Goal: Task Accomplishment & Management: Use online tool/utility

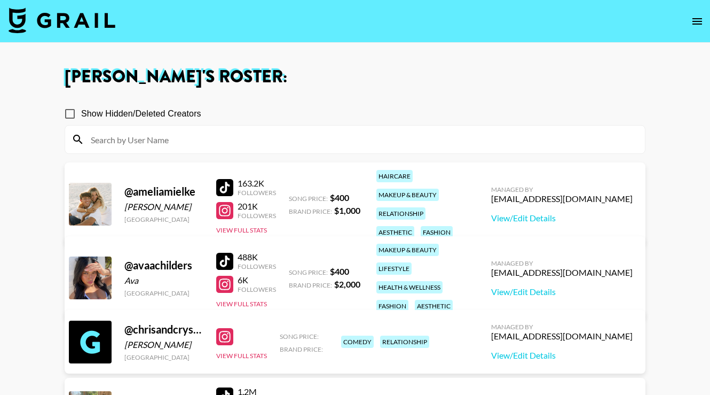
click at [60, 17] on img at bounding box center [62, 20] width 107 height 26
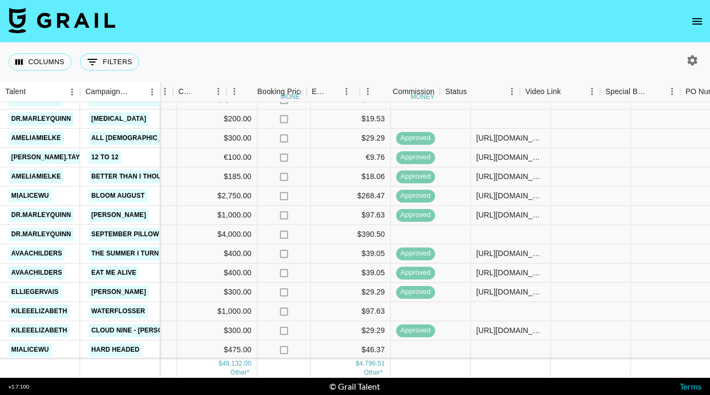
scroll to position [657, 596]
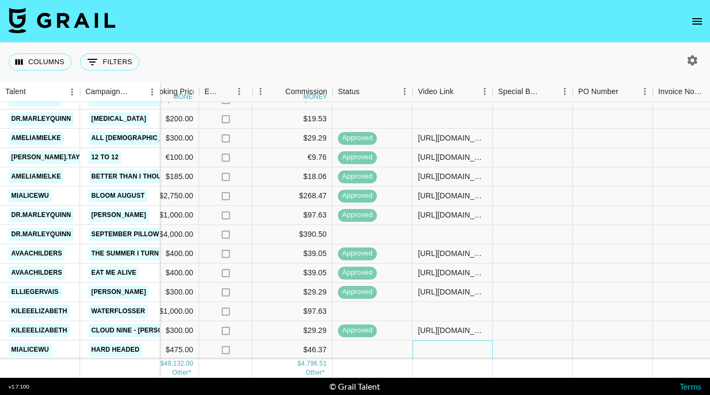
click at [423, 349] on div at bounding box center [453, 349] width 80 height 19
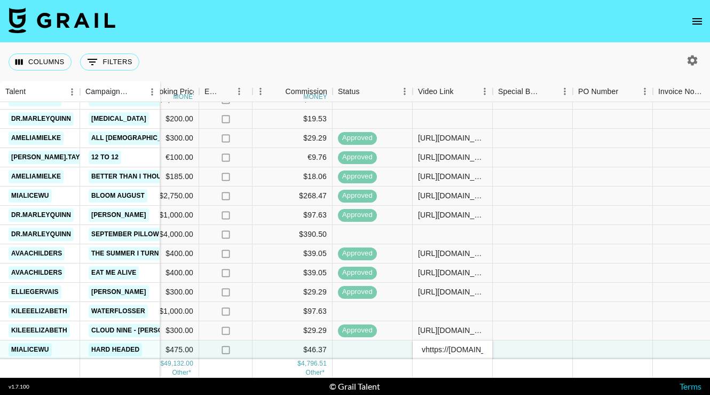
scroll to position [0, 171]
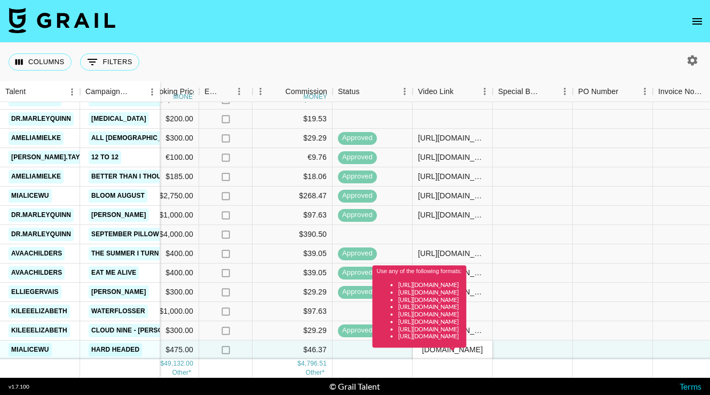
type input "[URL][DOMAIN_NAME]"
click at [354, 350] on div at bounding box center [373, 349] width 80 height 19
click at [467, 352] on div "Use any of the following formats: [URL][DOMAIN_NAME] [URL][DOMAIN_NAME] [URL][D…" at bounding box center [420, 310] width 94 height 90
click at [467, 351] on div "Use any of the following formats: [URL][DOMAIN_NAME] [URL][DOMAIN_NAME] [URL][D…" at bounding box center [420, 310] width 94 height 90
click at [451, 349] on span at bounding box center [453, 350] width 6 height 4
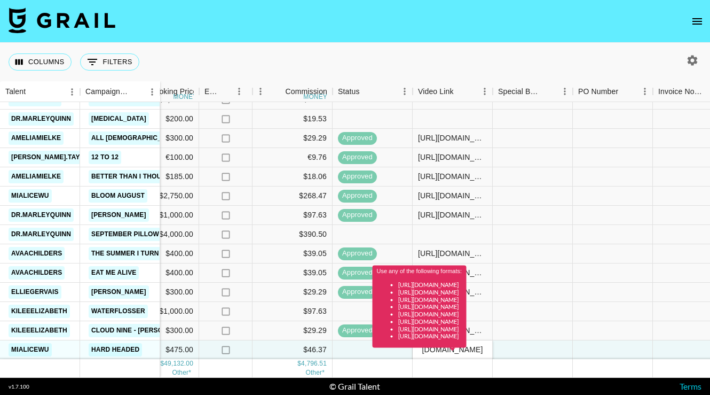
click at [435, 347] on div "Use any of the following formats: [URL][DOMAIN_NAME] [URL][DOMAIN_NAME] [URL][D…" at bounding box center [420, 306] width 94 height 82
click at [560, 349] on div at bounding box center [533, 349] width 80 height 19
click at [593, 335] on div at bounding box center [613, 330] width 80 height 19
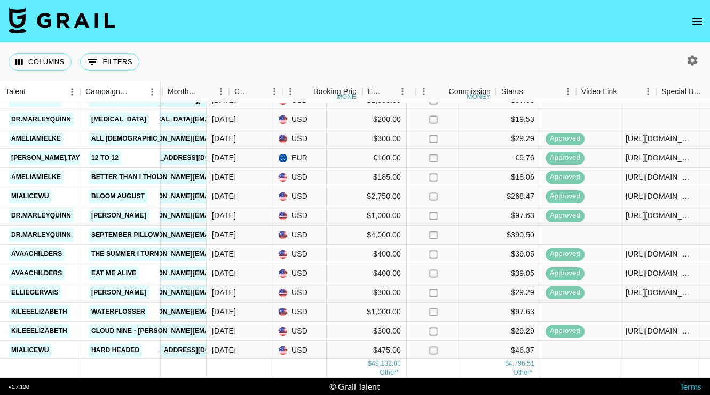
scroll to position [657, 450]
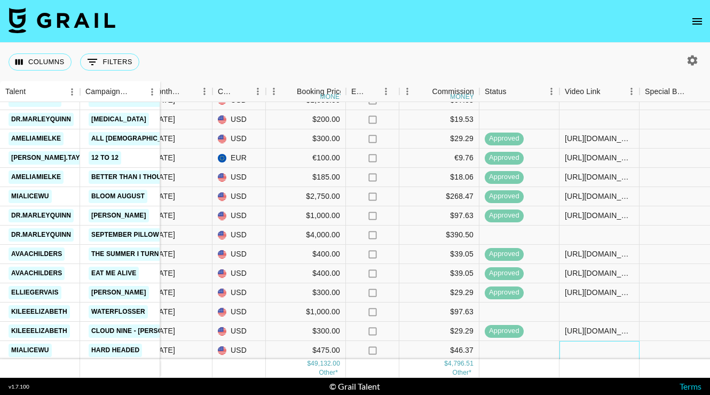
click at [577, 349] on div at bounding box center [600, 350] width 80 height 19
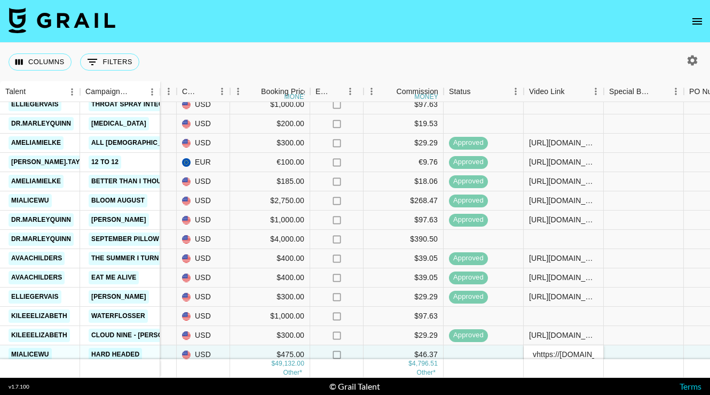
scroll to position [0, 171]
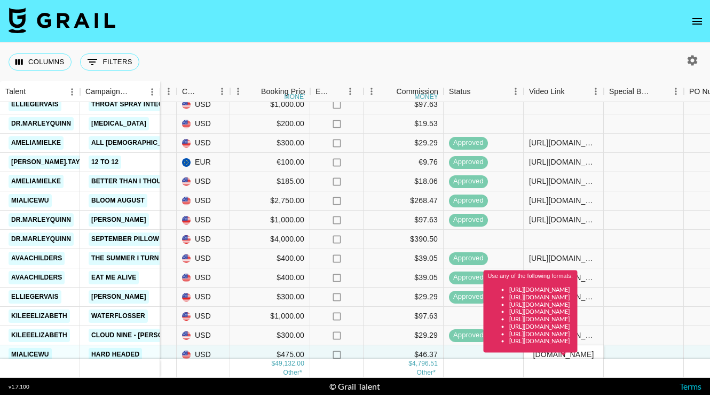
type input "[URL][DOMAIN_NAME]"
click at [674, 346] on div at bounding box center [644, 354] width 80 height 19
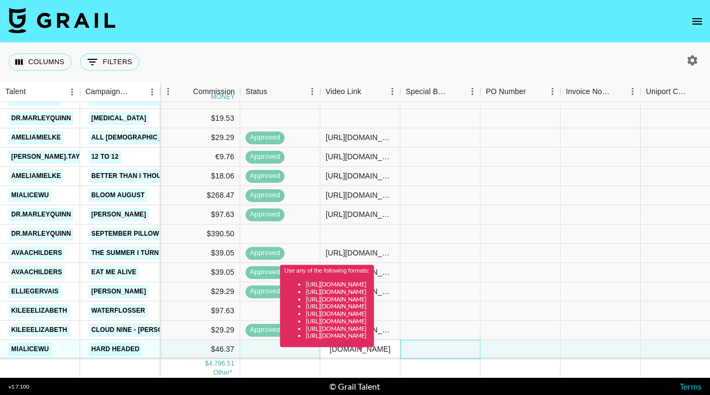
scroll to position [658, 689]
click at [508, 346] on div at bounding box center [521, 349] width 80 height 19
type input "r-XF7ln"
click at [605, 350] on div at bounding box center [601, 349] width 80 height 19
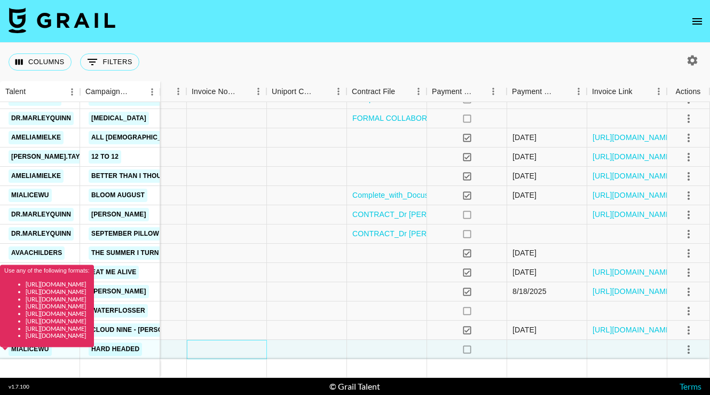
scroll to position [658, 1063]
click at [690, 348] on icon "select merge strategy" at bounding box center [688, 349] width 13 height 13
click at [673, 334] on li "Approve" at bounding box center [675, 326] width 69 height 19
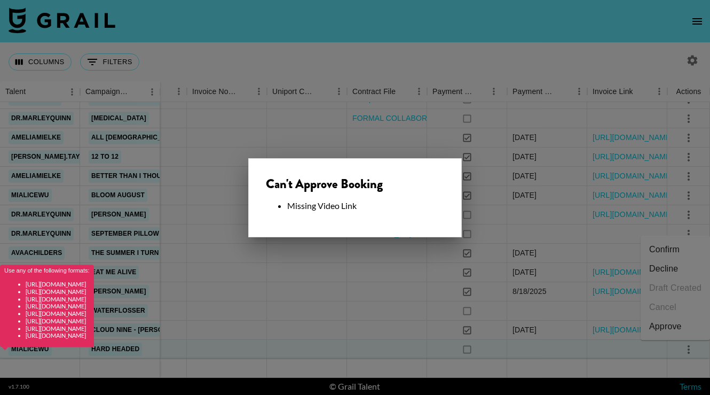
click at [630, 336] on div at bounding box center [355, 197] width 710 height 395
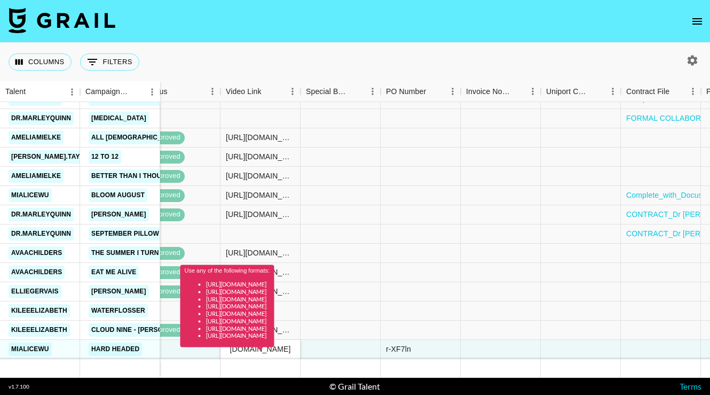
scroll to position [658, 789]
click at [254, 351] on div "Use any of the following formats: [URL][DOMAIN_NAME] [URL][DOMAIN_NAME] [URL][D…" at bounding box center [227, 310] width 94 height 90
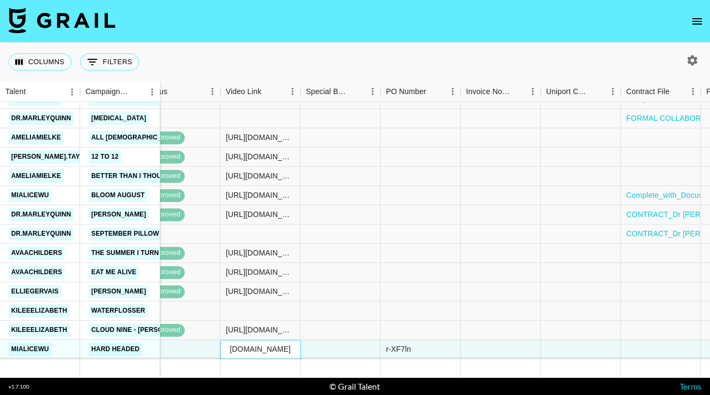
type input "https://www.youtube.com/shorts/qGy1qx_HKXQ?si=jLiTmAT3FK2A76ms"
click at [363, 352] on div at bounding box center [341, 349] width 80 height 19
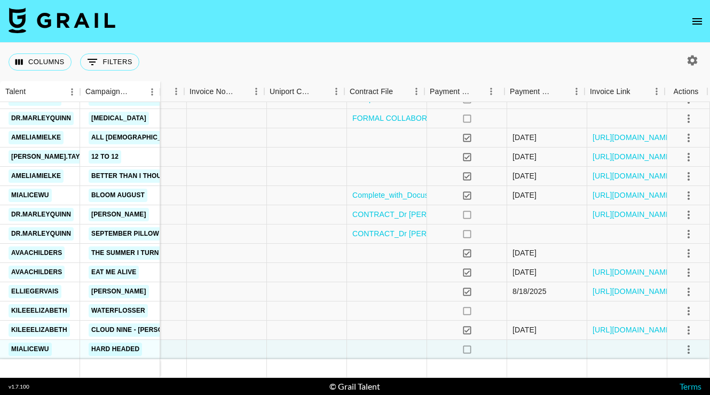
scroll to position [658, 1063]
click at [686, 350] on icon "select merge strategy" at bounding box center [688, 349] width 13 height 13
click at [684, 331] on div "Approve" at bounding box center [688, 326] width 33 height 13
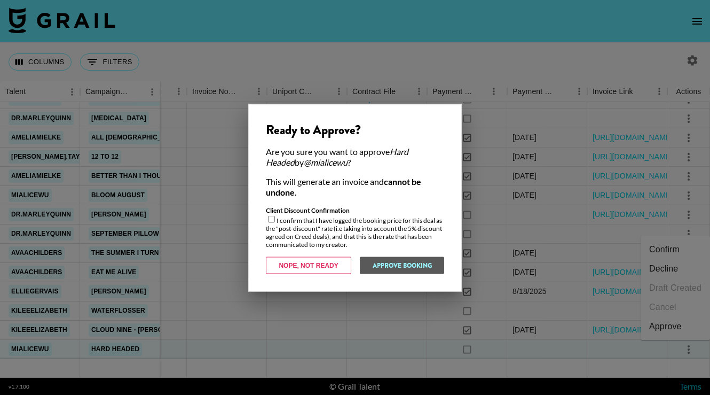
click at [272, 216] on input "checkbox" at bounding box center [271, 218] width 7 height 7
checkbox input "true"
click at [429, 266] on button "Approve Booking" at bounding box center [401, 264] width 85 height 17
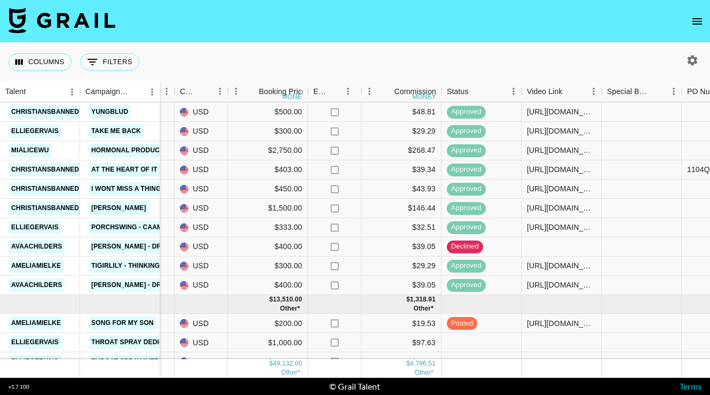
scroll to position [238, 488]
